Goal: Transaction & Acquisition: Purchase product/service

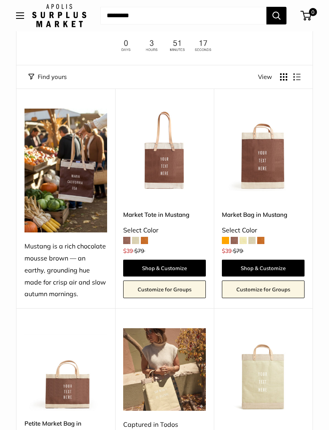
scroll to position [64, 0]
click at [176, 177] on img at bounding box center [164, 150] width 83 height 83
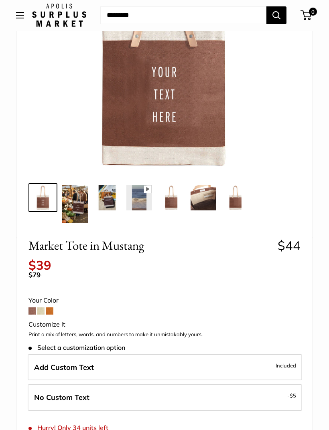
scroll to position [150, 0]
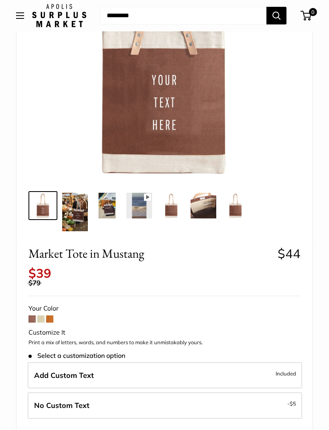
click at [71, 227] on img at bounding box center [75, 212] width 26 height 38
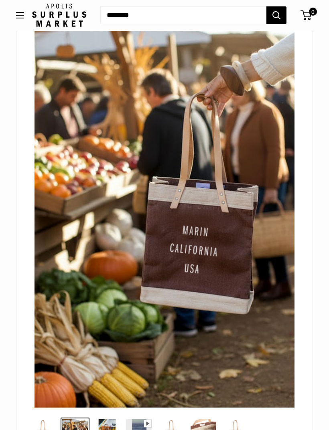
scroll to position [61, 0]
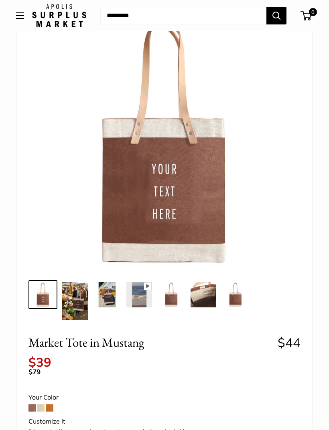
click at [105, 303] on img at bounding box center [107, 295] width 26 height 26
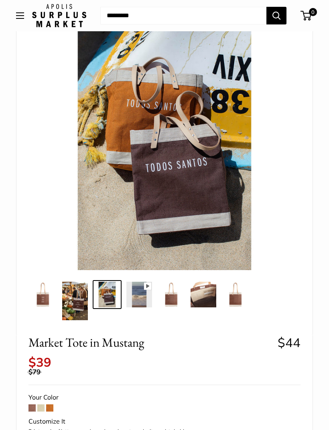
click at [134, 293] on img at bounding box center [139, 295] width 26 height 26
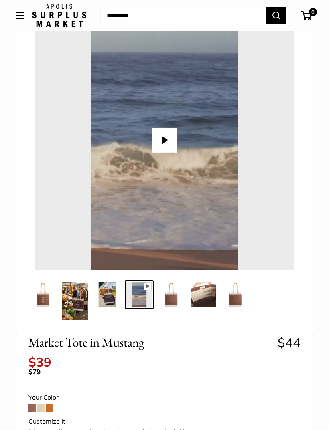
click at [169, 299] on img at bounding box center [171, 295] width 26 height 26
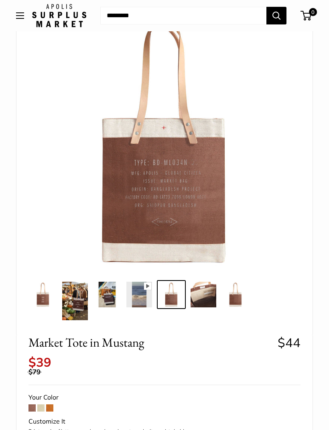
click at [199, 294] on img at bounding box center [203, 295] width 26 height 26
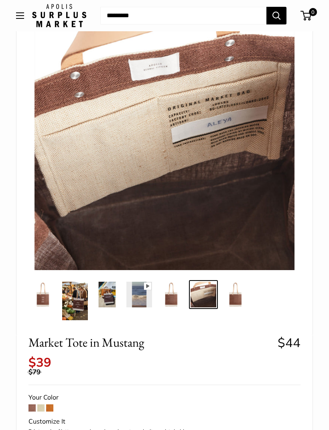
click at [38, 294] on img at bounding box center [43, 295] width 26 height 26
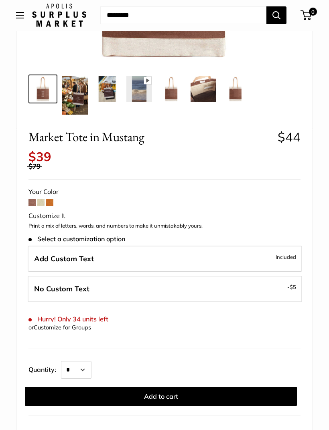
scroll to position [266, 0]
click at [29, 199] on span at bounding box center [31, 202] width 7 height 7
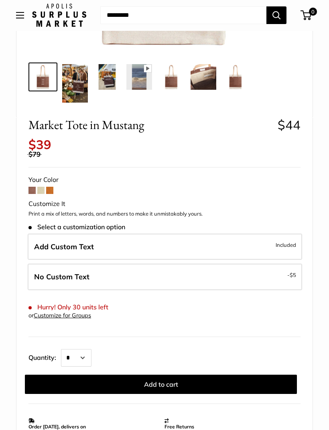
scroll to position [278, 0]
click at [233, 375] on button "Add to cart" at bounding box center [161, 384] width 272 height 19
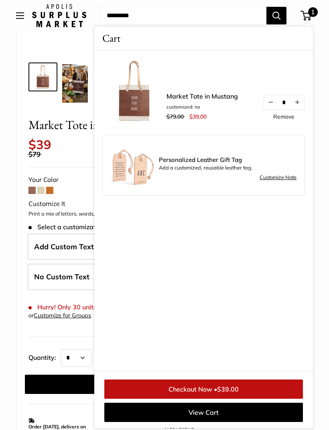
click at [255, 399] on link "Checkout Now • $39.00" at bounding box center [203, 389] width 198 height 19
